Goal: Navigation & Orientation: Find specific page/section

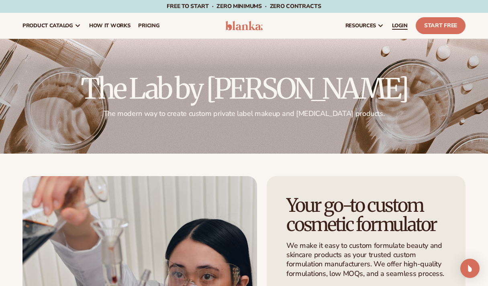
click at [402, 29] on span "LOGIN" at bounding box center [400, 26] width 16 height 6
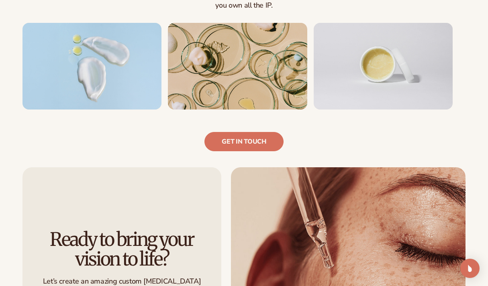
scroll to position [552, 0]
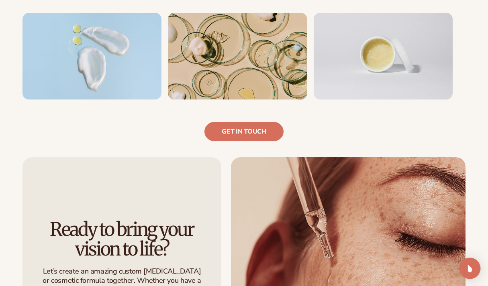
click at [464, 268] on div "Open Intercom Messenger" at bounding box center [470, 268] width 21 height 21
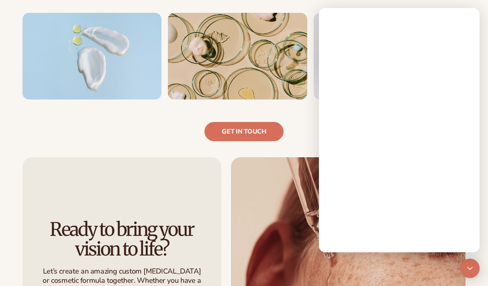
scroll to position [0, 0]
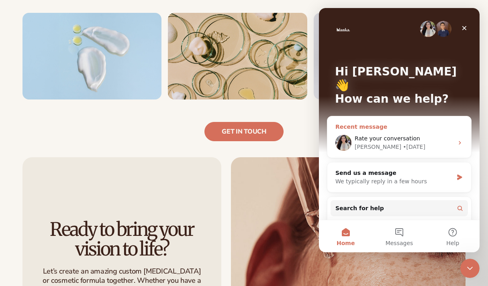
click at [389, 135] on span "Rate your conversation" at bounding box center [387, 138] width 65 height 6
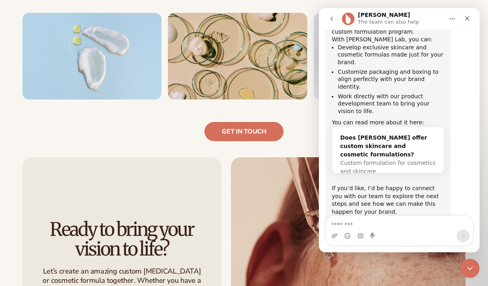
scroll to position [1083, 0]
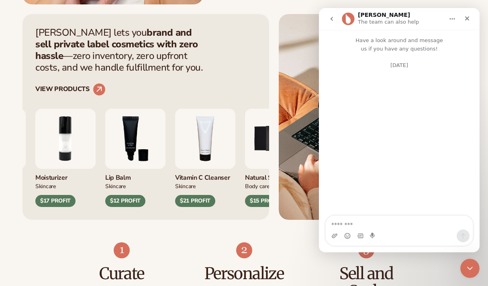
click at [166, 153] on img "3 / 9" at bounding box center [135, 139] width 60 height 60
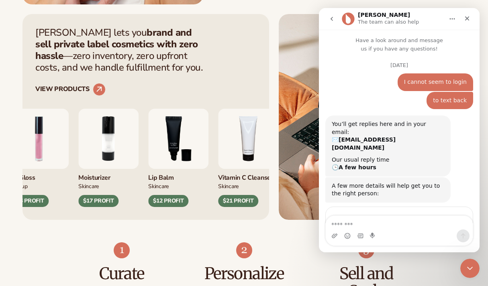
scroll to position [1065, 0]
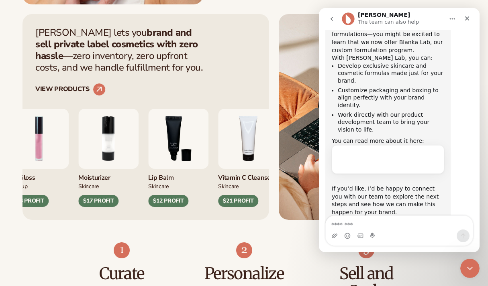
click at [177, 141] on img "3 / 9" at bounding box center [178, 139] width 60 height 60
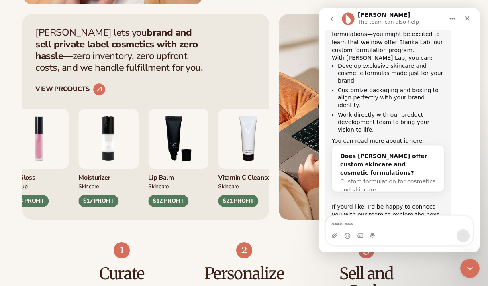
scroll to position [1083, 0]
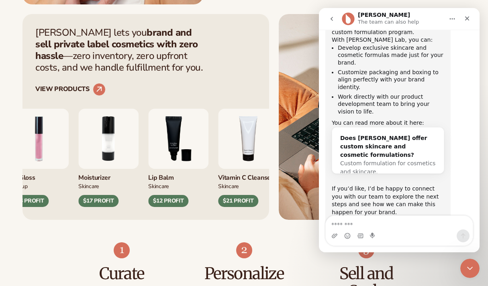
click at [218, 235] on div "Curate Pick from 450+ products to build your perfect collection. Personalize Pr…" at bounding box center [244, 289] width 488 height 138
click at [186, 65] on p "[PERSON_NAME] lets you brand and sell private label cosmetics with zero hassle …" at bounding box center [121, 50] width 173 height 46
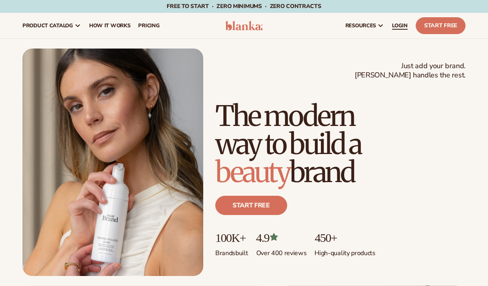
click at [401, 28] on span "LOGIN" at bounding box center [400, 26] width 16 height 6
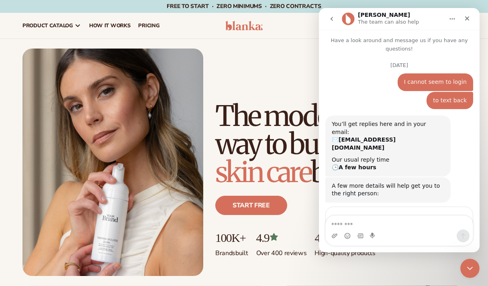
scroll to position [1083, 0]
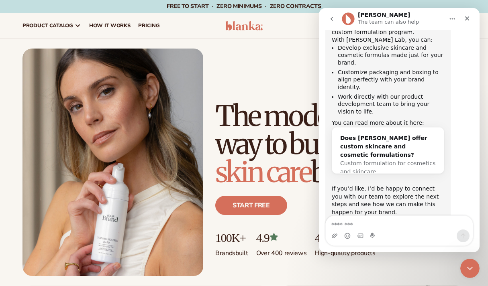
click at [272, 75] on div "Just add your brand. Blanka handles the rest. beauty,skin care,wellness,makeup …" at bounding box center [244, 163] width 443 height 228
click at [466, 18] on icon "Close" at bounding box center [467, 18] width 6 height 6
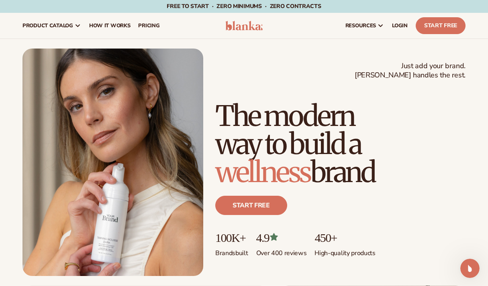
scroll to position [0, 0]
click at [395, 25] on span "LOGIN" at bounding box center [400, 26] width 16 height 6
